Goal: Task Accomplishment & Management: Manage account settings

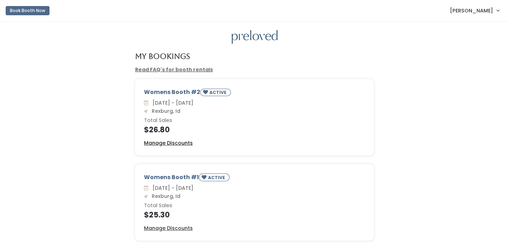
click at [183, 144] on u "Manage Discounts" at bounding box center [168, 142] width 49 height 7
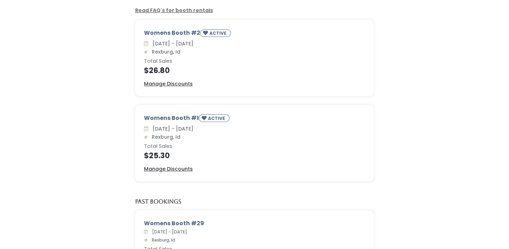
scroll to position [65, 0]
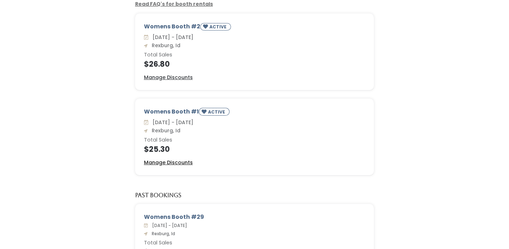
click at [180, 160] on u "Manage Discounts" at bounding box center [168, 162] width 49 height 7
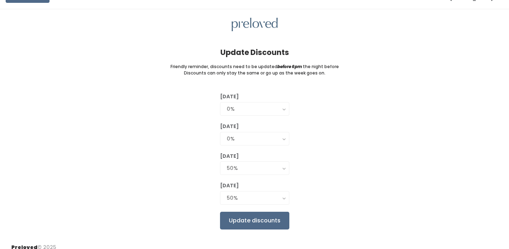
scroll to position [21, 0]
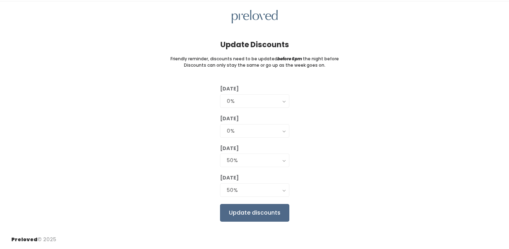
click at [268, 186] on div "50%" at bounding box center [255, 190] width 56 height 8
click at [280, 188] on div "50%" at bounding box center [255, 190] width 56 height 8
